Goal: Check status

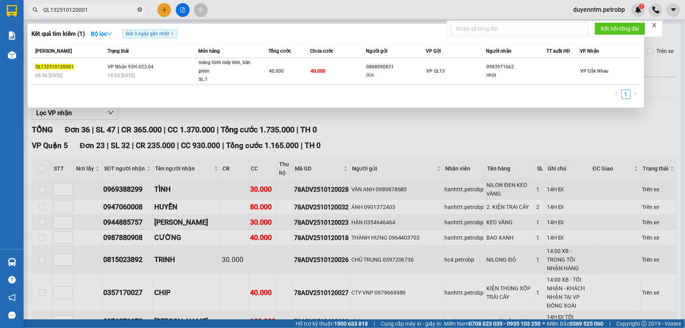
click at [140, 7] on icon "close-circle" at bounding box center [139, 9] width 5 height 5
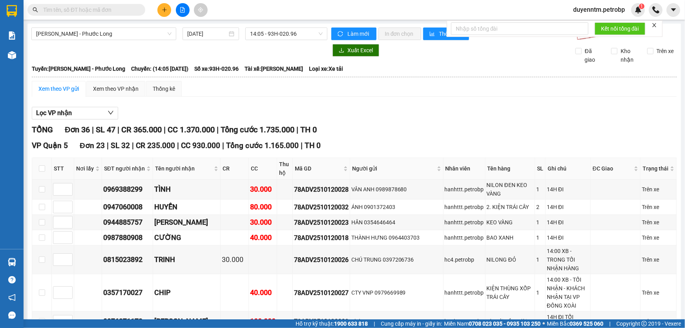
click at [244, 10] on div "Kết quả tìm kiếm ( 1 ) Bộ lọc Gửi 3 ngày gần nhất Mã ĐH Trạng thái Món hàng Tổn…" at bounding box center [342, 10] width 685 height 20
click at [85, 11] on input "text" at bounding box center [89, 9] width 93 height 9
click at [130, 13] on input "text" at bounding box center [89, 9] width 93 height 9
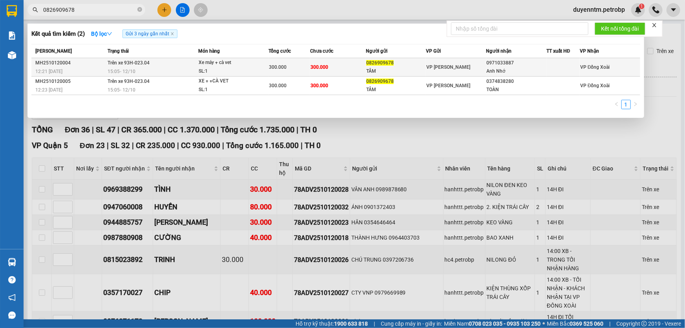
type input "0826909678"
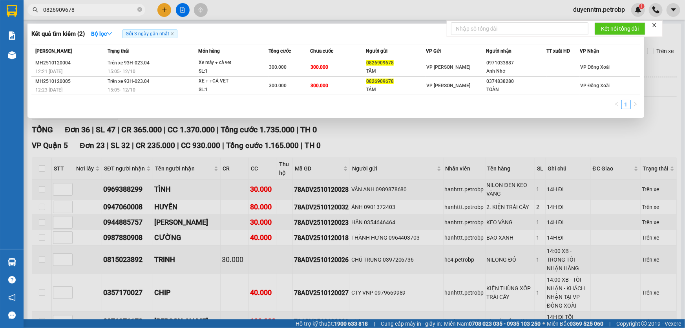
click at [121, 61] on span "Trên xe 93H-023.04" at bounding box center [129, 62] width 42 height 5
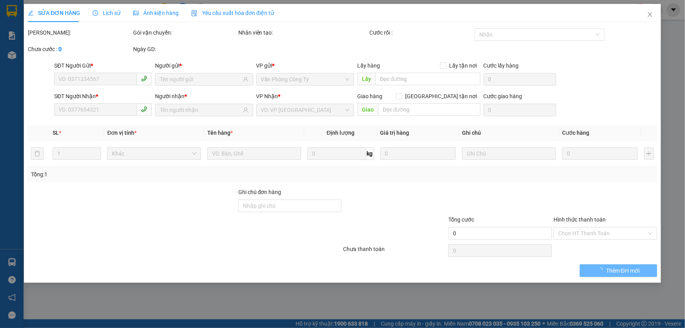
type input "0826909678"
type input "TÂM"
type input "0971033887"
type input "Anh Nhớ"
type input "300.000"
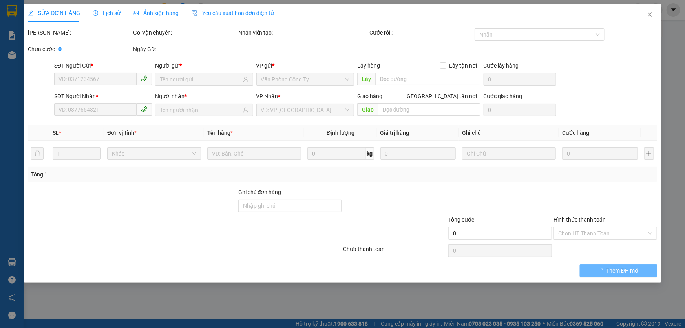
type input "300.000"
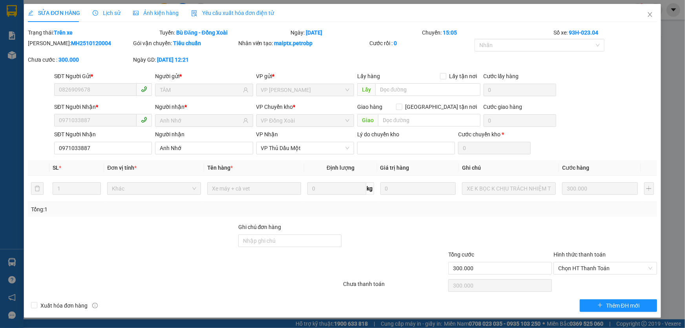
click at [116, 13] on span "Lịch sử" at bounding box center [107, 13] width 28 height 6
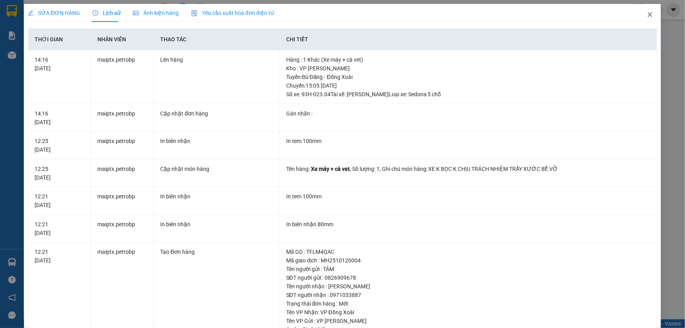
click at [647, 13] on icon "close" at bounding box center [650, 14] width 6 height 6
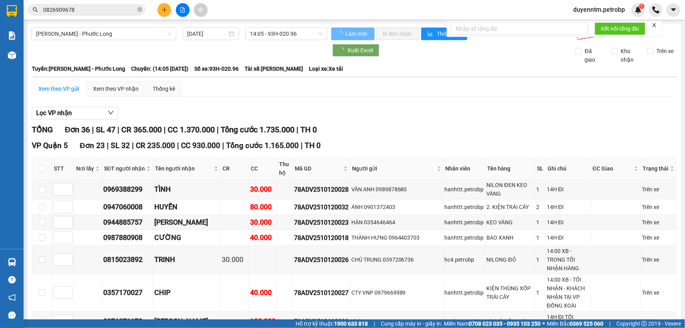
click at [98, 8] on input "0826909678" at bounding box center [89, 9] width 93 height 9
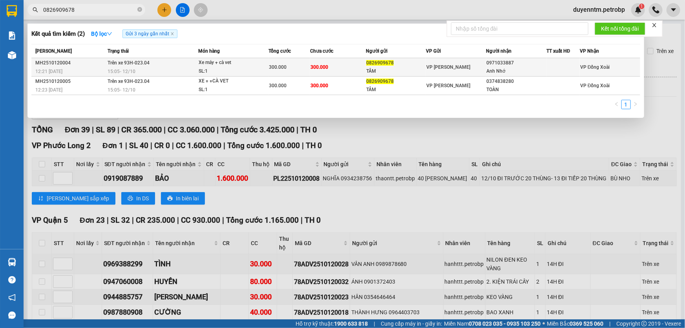
click at [137, 67] on td "Trên xe 93H-023.04 15:05 [DATE]" at bounding box center [152, 67] width 93 height 18
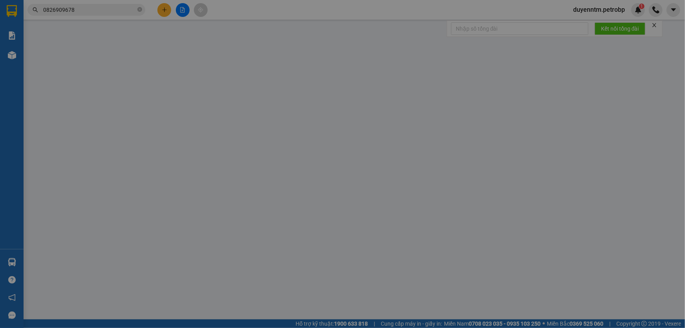
type input "0826909678"
type input "TÂM"
type input "0971033887"
type input "Anh Nhớ"
type input "300.000"
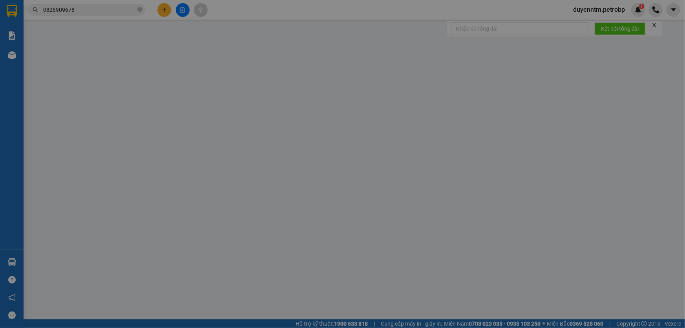
type input "300.000"
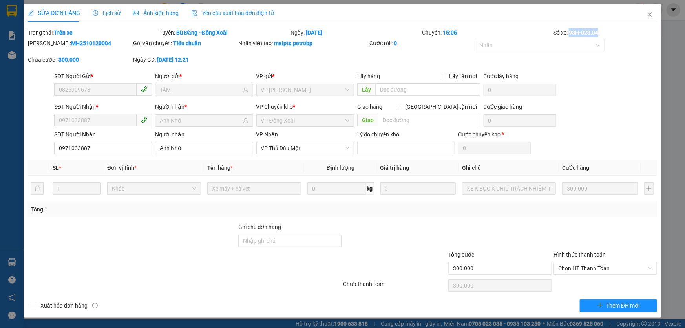
drag, startPoint x: 606, startPoint y: 34, endPoint x: 571, endPoint y: 33, distance: 35.4
click at [571, 33] on div "Số xe: 93H-023.04" at bounding box center [605, 32] width 105 height 9
copy b "93H-023.04"
click at [653, 16] on icon "close" at bounding box center [650, 14] width 6 height 6
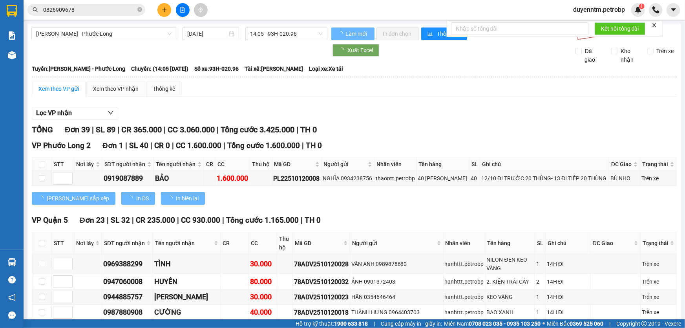
click at [139, 8] on icon "close-circle" at bounding box center [139, 9] width 5 height 5
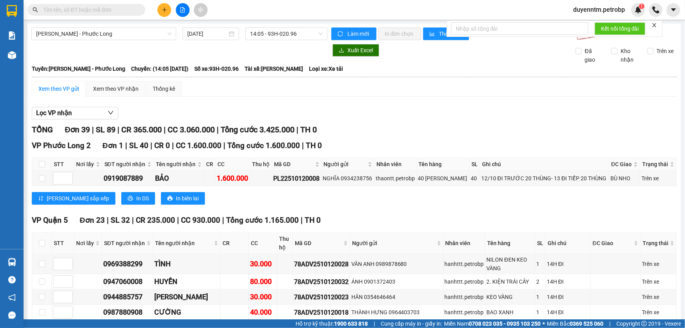
click at [111, 12] on input "text" at bounding box center [89, 9] width 93 height 9
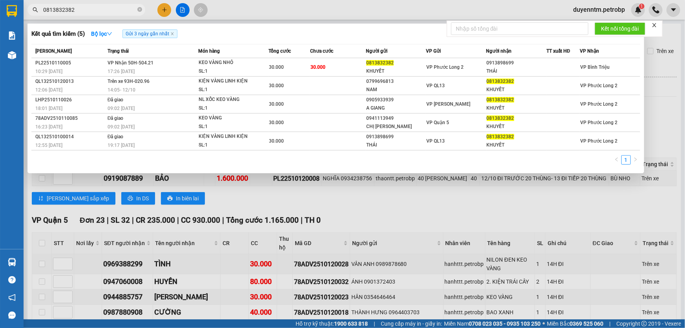
type input "0813832382"
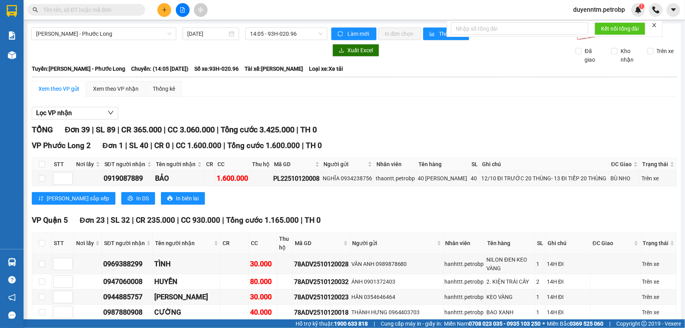
paste input "PL22510120005"
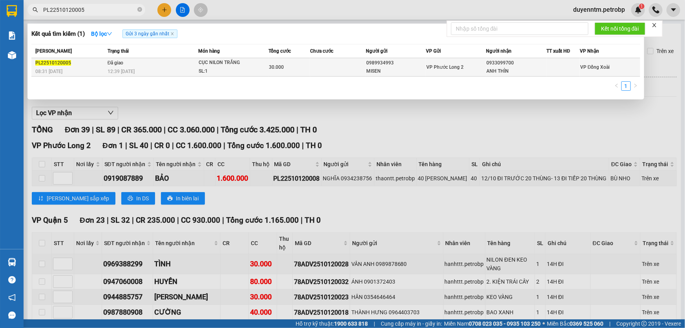
type input "PL22510120005"
click at [118, 66] on span "Đã giao" at bounding box center [116, 62] width 16 height 6
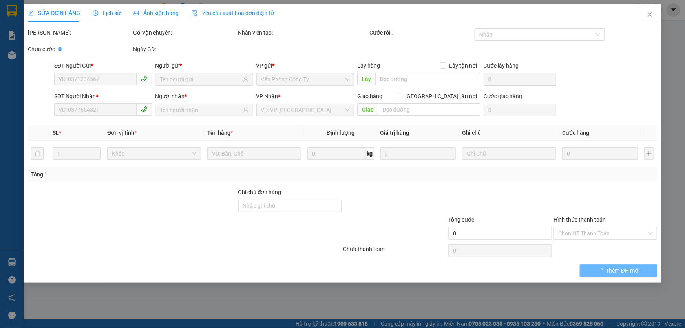
type input "0989934993"
type input "MISEN"
type input "0933099700"
type input "ANH THÌN"
type input "30.000"
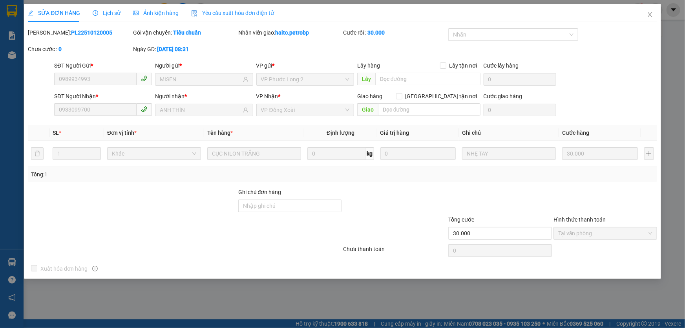
click at [110, 7] on div "Lịch sử" at bounding box center [107, 13] width 28 height 18
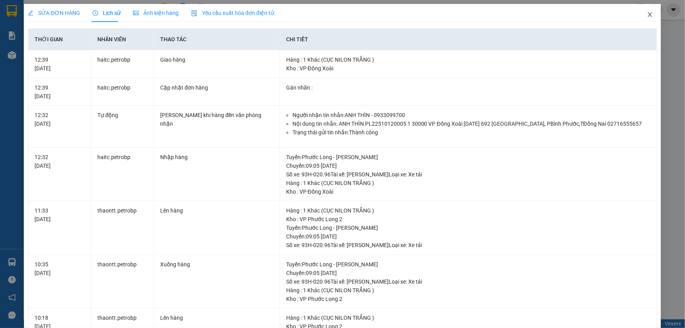
click at [647, 13] on icon "close" at bounding box center [650, 14] width 6 height 6
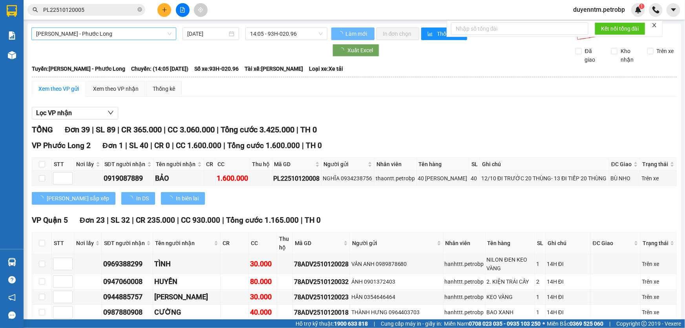
click at [117, 34] on span "[PERSON_NAME] - Phước Long" at bounding box center [103, 34] width 135 height 12
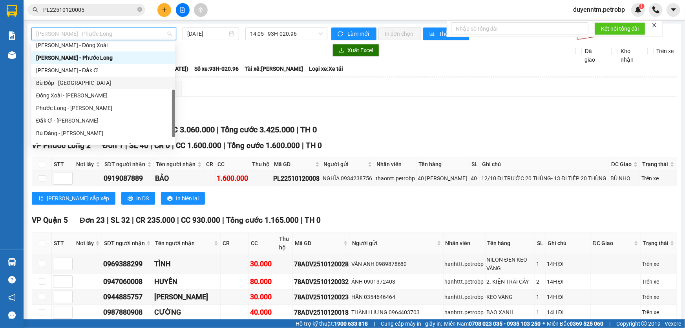
scroll to position [163, 0]
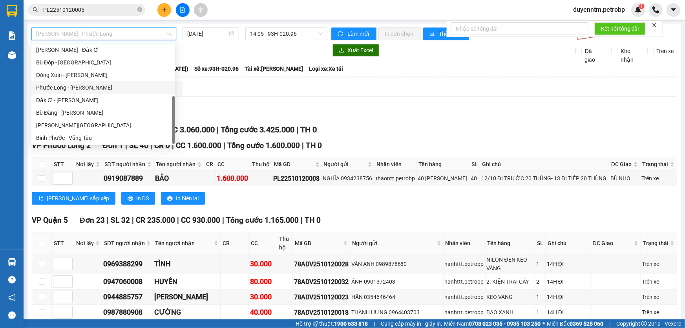
click at [88, 88] on div "Phước Long - [PERSON_NAME]" at bounding box center [103, 87] width 134 height 9
type input "[DATE]"
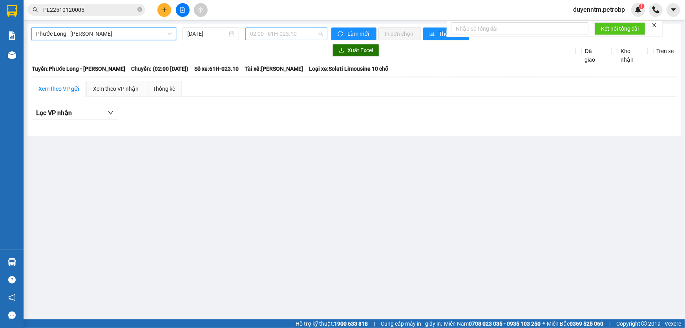
click at [274, 34] on span "02:00 - 61H-023.10" at bounding box center [286, 34] width 73 height 12
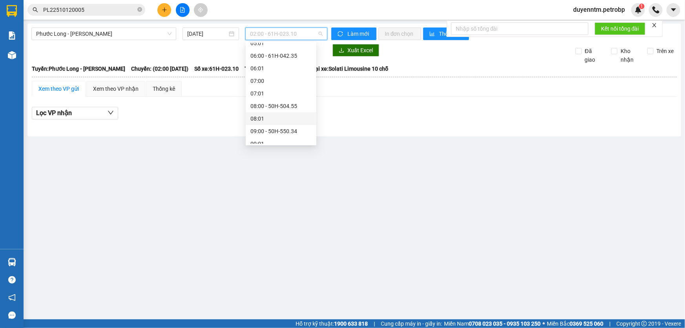
scroll to position [143, 0]
click at [279, 122] on div "09:05 - 93H-020.96" at bounding box center [281, 120] width 61 height 9
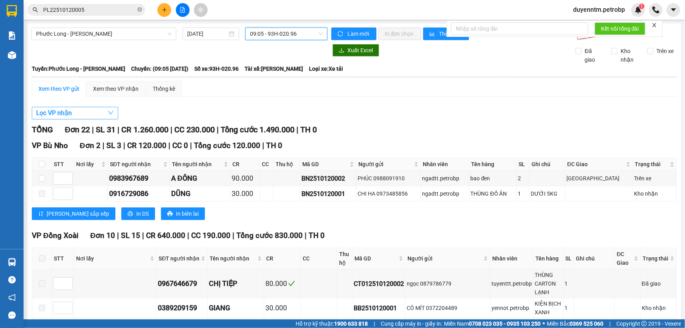
click at [77, 108] on button "Lọc VP nhận" at bounding box center [75, 113] width 86 height 13
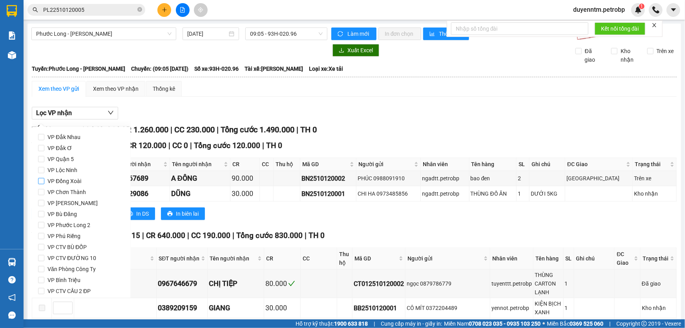
click at [74, 185] on span "VP Đồng Xoài" at bounding box center [64, 181] width 40 height 11
click at [44, 184] on input "VP Đồng Xoài" at bounding box center [41, 181] width 6 height 6
checkbox input "true"
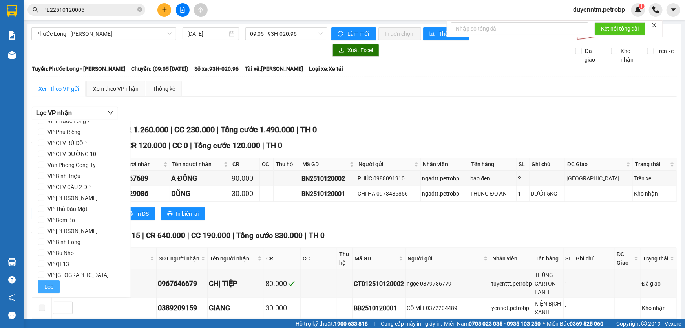
click at [51, 286] on span "Lọc" at bounding box center [48, 286] width 9 height 9
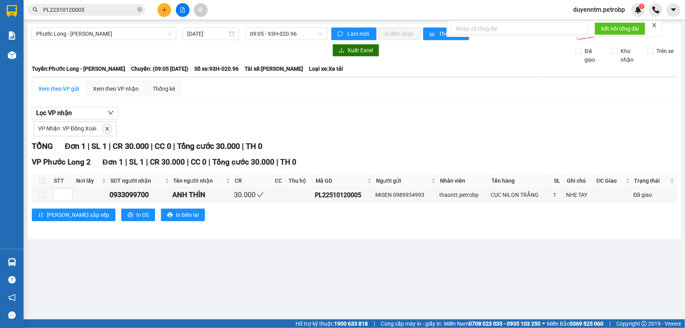
click at [88, 6] on input "PL22510120005" at bounding box center [89, 9] width 93 height 9
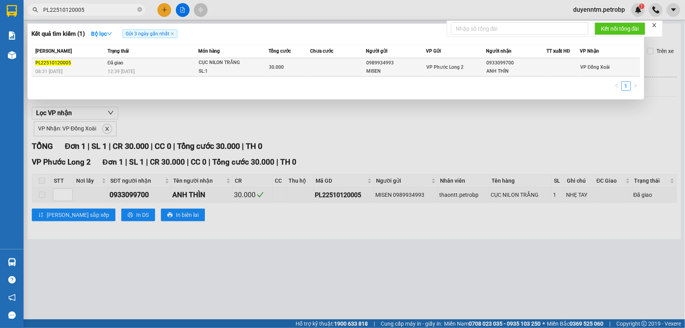
click at [119, 64] on span "Đã giao" at bounding box center [116, 62] width 16 height 5
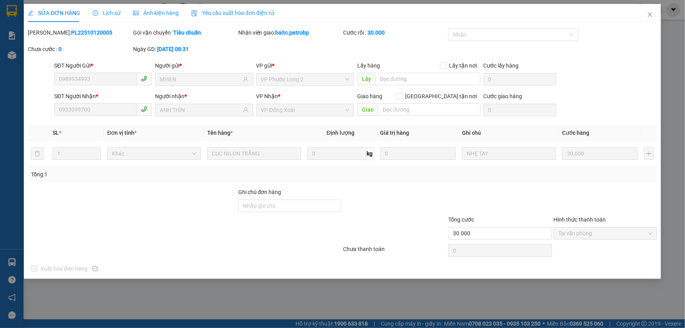
click at [108, 15] on span "Lịch sử" at bounding box center [107, 13] width 28 height 6
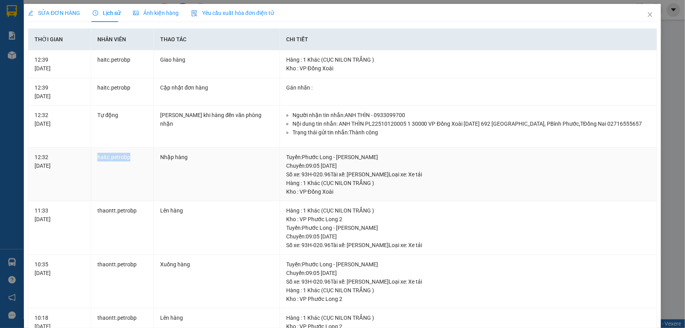
drag, startPoint x: 133, startPoint y: 157, endPoint x: 97, endPoint y: 157, distance: 36.1
click at [97, 157] on td "haitc.petrobp" at bounding box center [122, 175] width 63 height 54
copy td "haitc.petrobp"
click at [647, 15] on icon "close" at bounding box center [650, 14] width 6 height 6
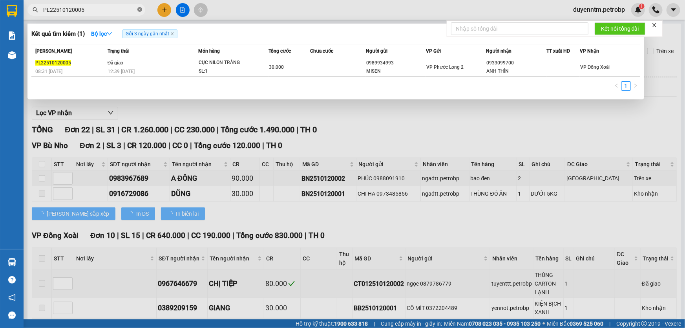
click at [139, 10] on icon "close-circle" at bounding box center [139, 9] width 5 height 5
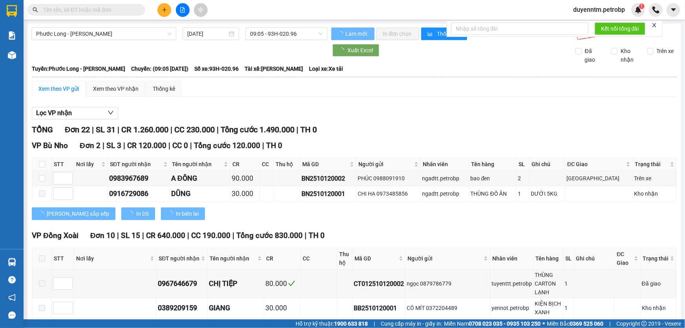
click at [125, 9] on input "text" at bounding box center [89, 9] width 93 height 9
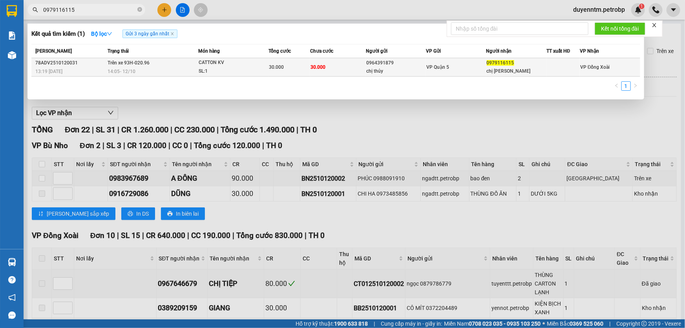
type input "0979116115"
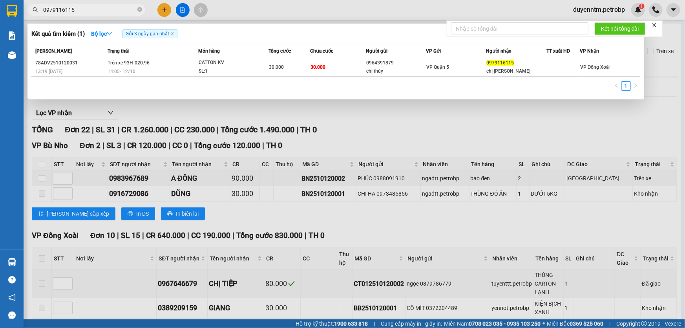
click at [139, 65] on span "Trên xe 93H-020.96" at bounding box center [129, 62] width 42 height 5
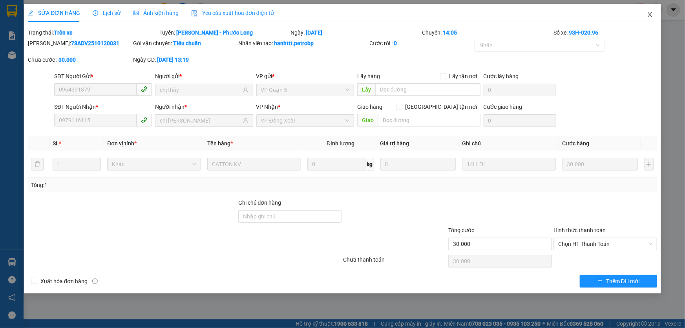
click at [651, 14] on icon "close" at bounding box center [650, 14] width 4 height 5
